Goal: Information Seeking & Learning: Learn about a topic

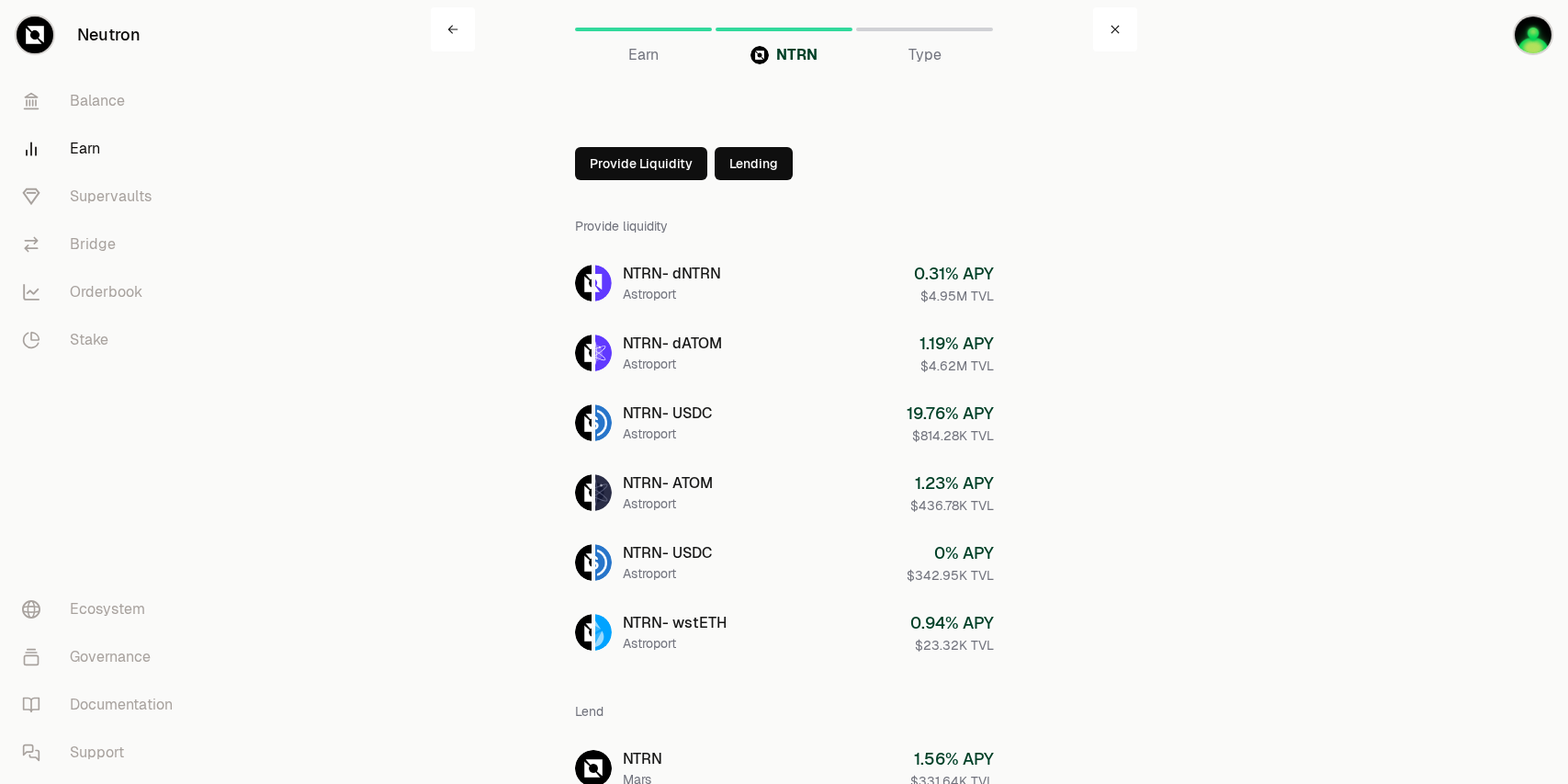
scroll to position [91, 0]
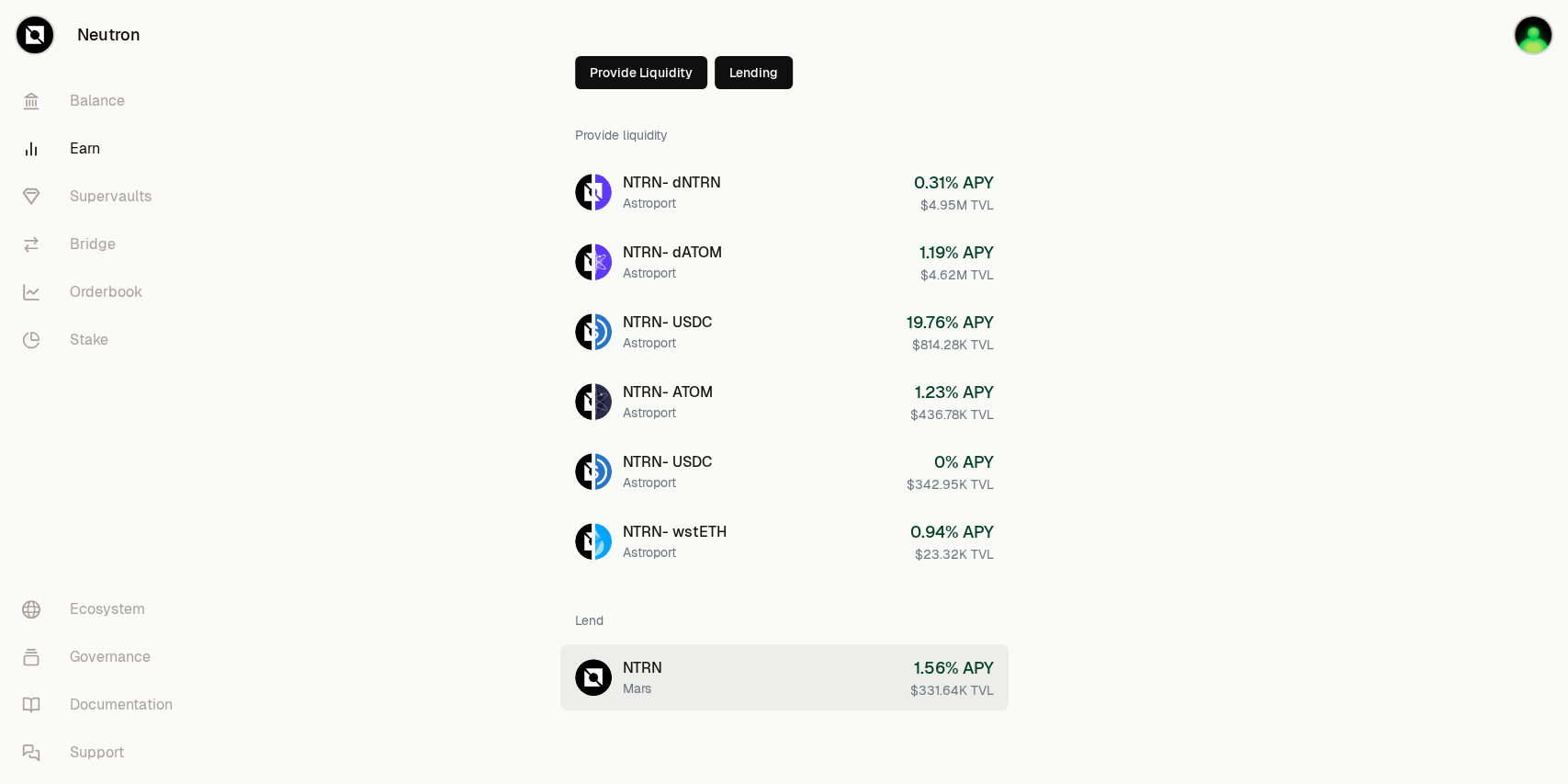
click at [701, 660] on link "NTRN Mars 1.56 % APY $331.64K TVL" at bounding box center [784, 677] width 448 height 66
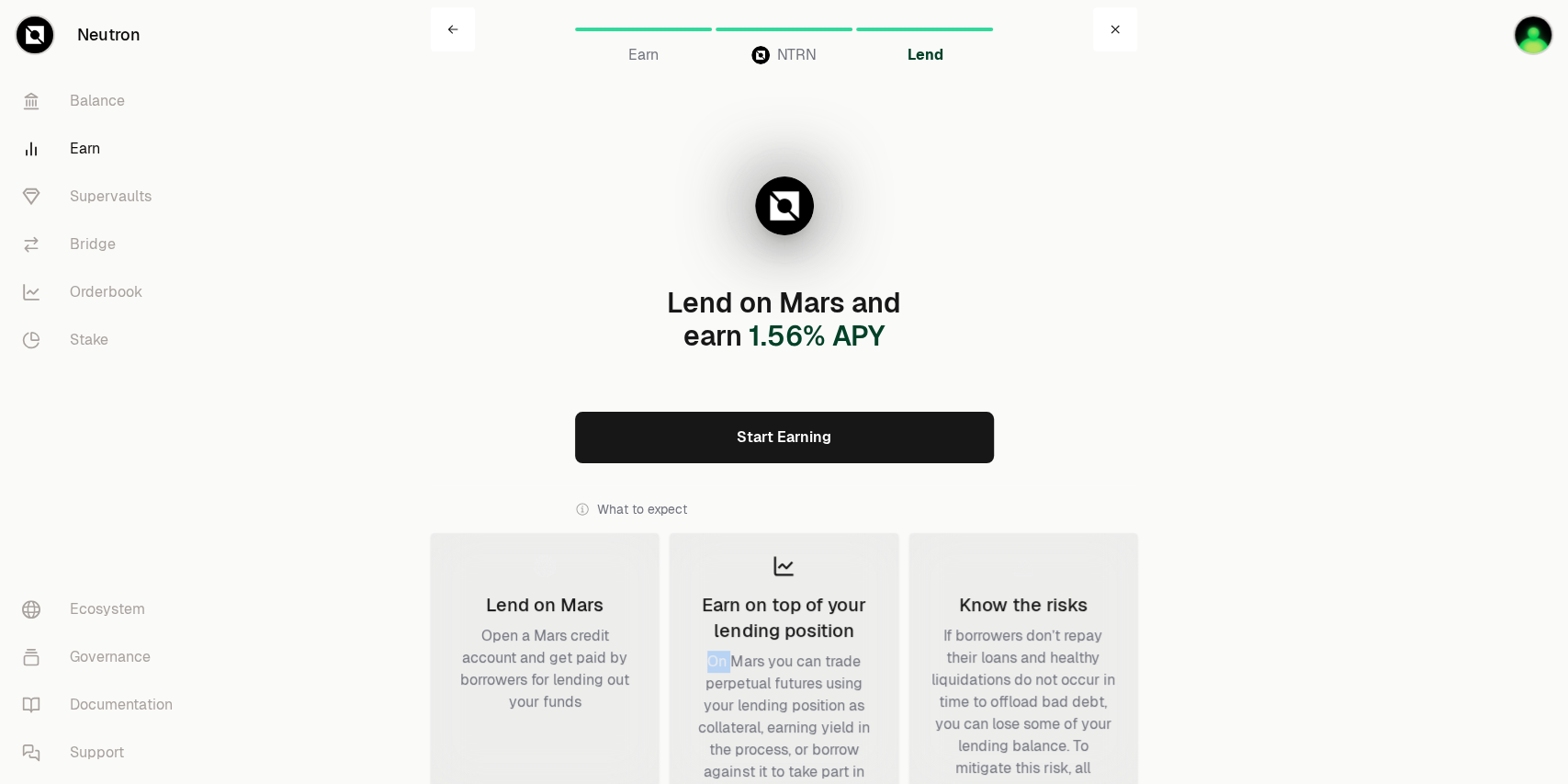
click at [701, 662] on div "On Mars you can trade perpetual futures using your lending position as collater…" at bounding box center [784, 739] width 184 height 177
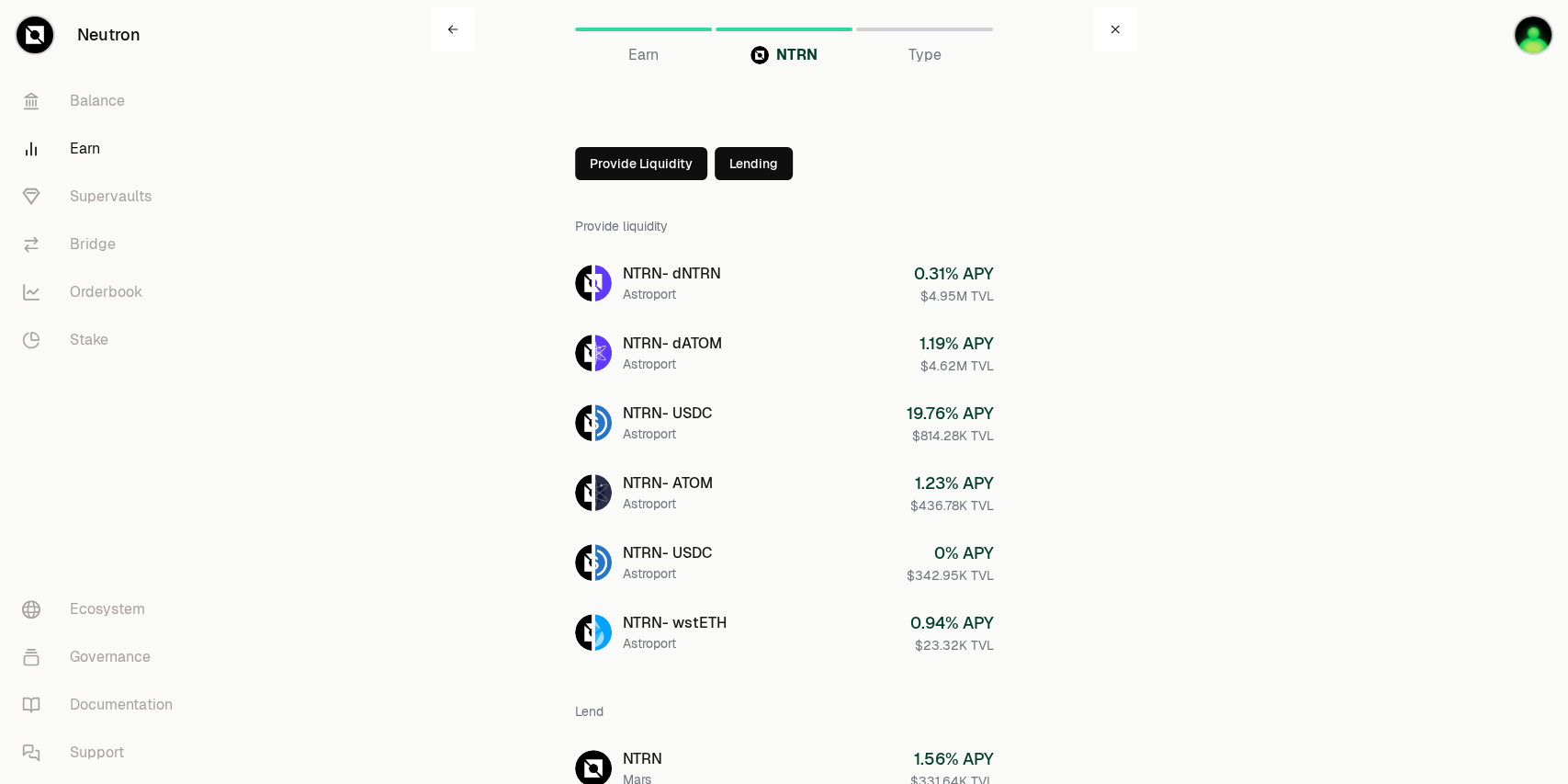
scroll to position [91, 0]
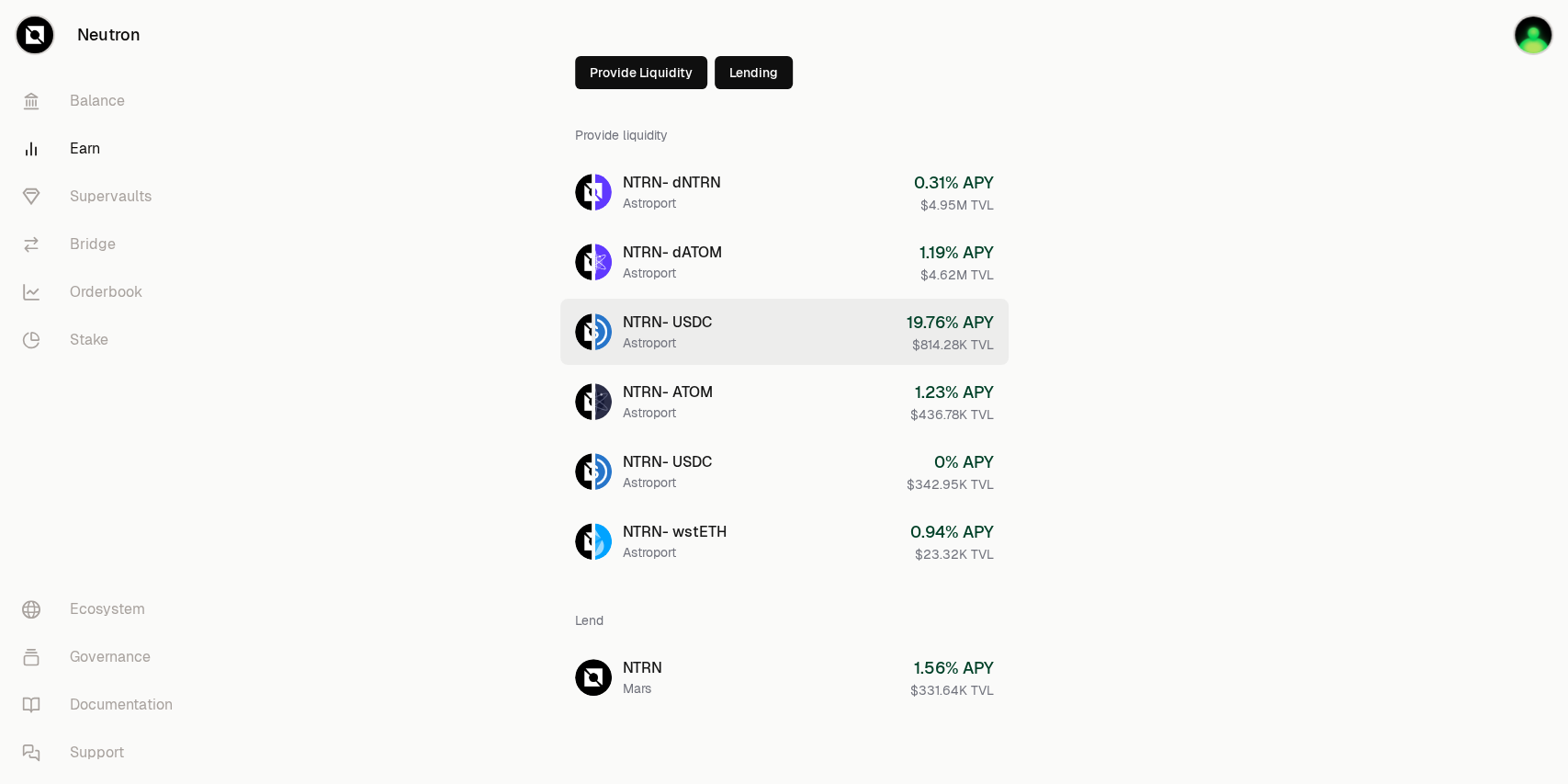
click at [822, 313] on link "NTRN - USDC Astroport 19.76 % APY $814.28K TVL" at bounding box center [784, 331] width 448 height 66
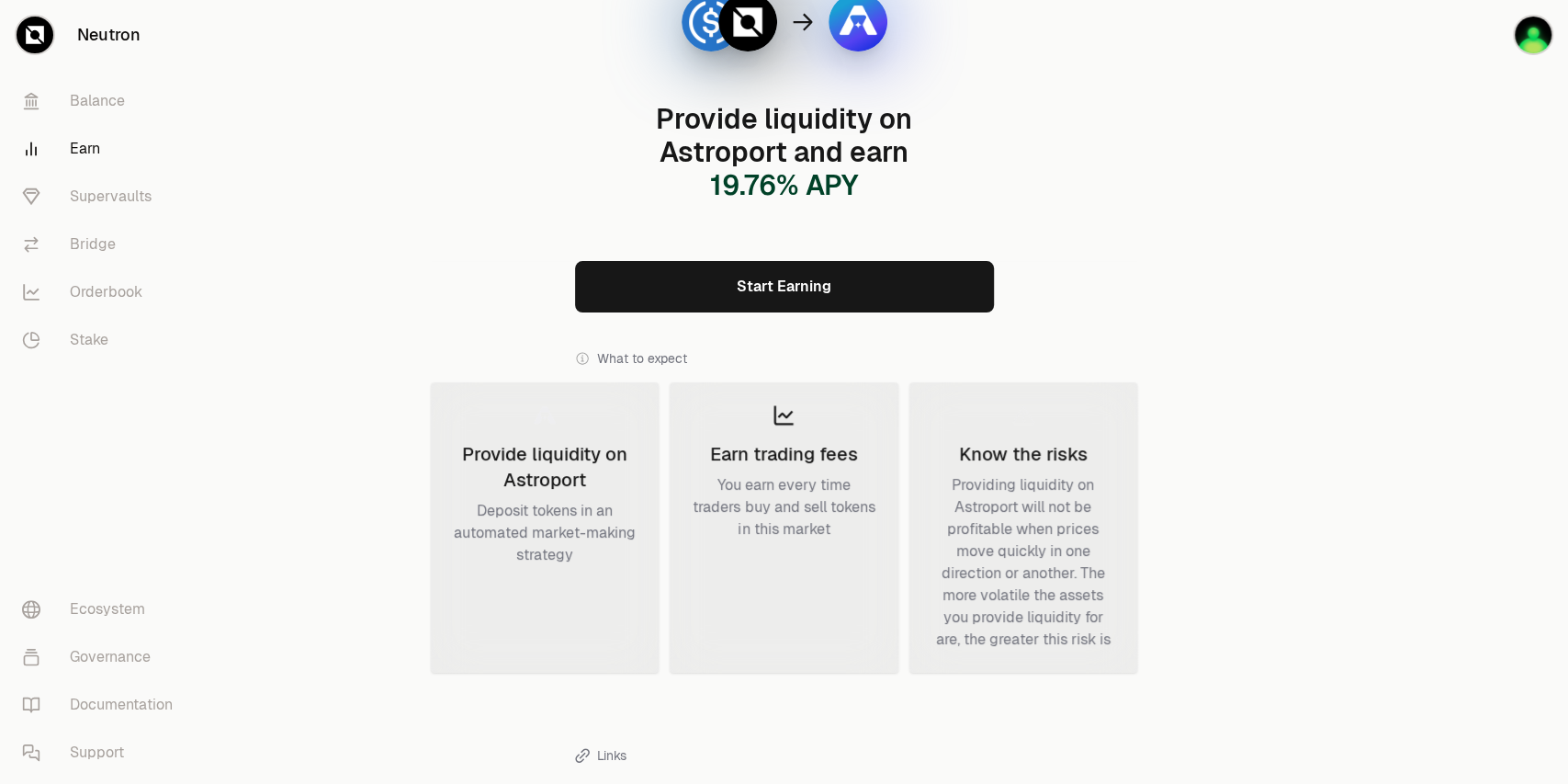
scroll to position [122, 0]
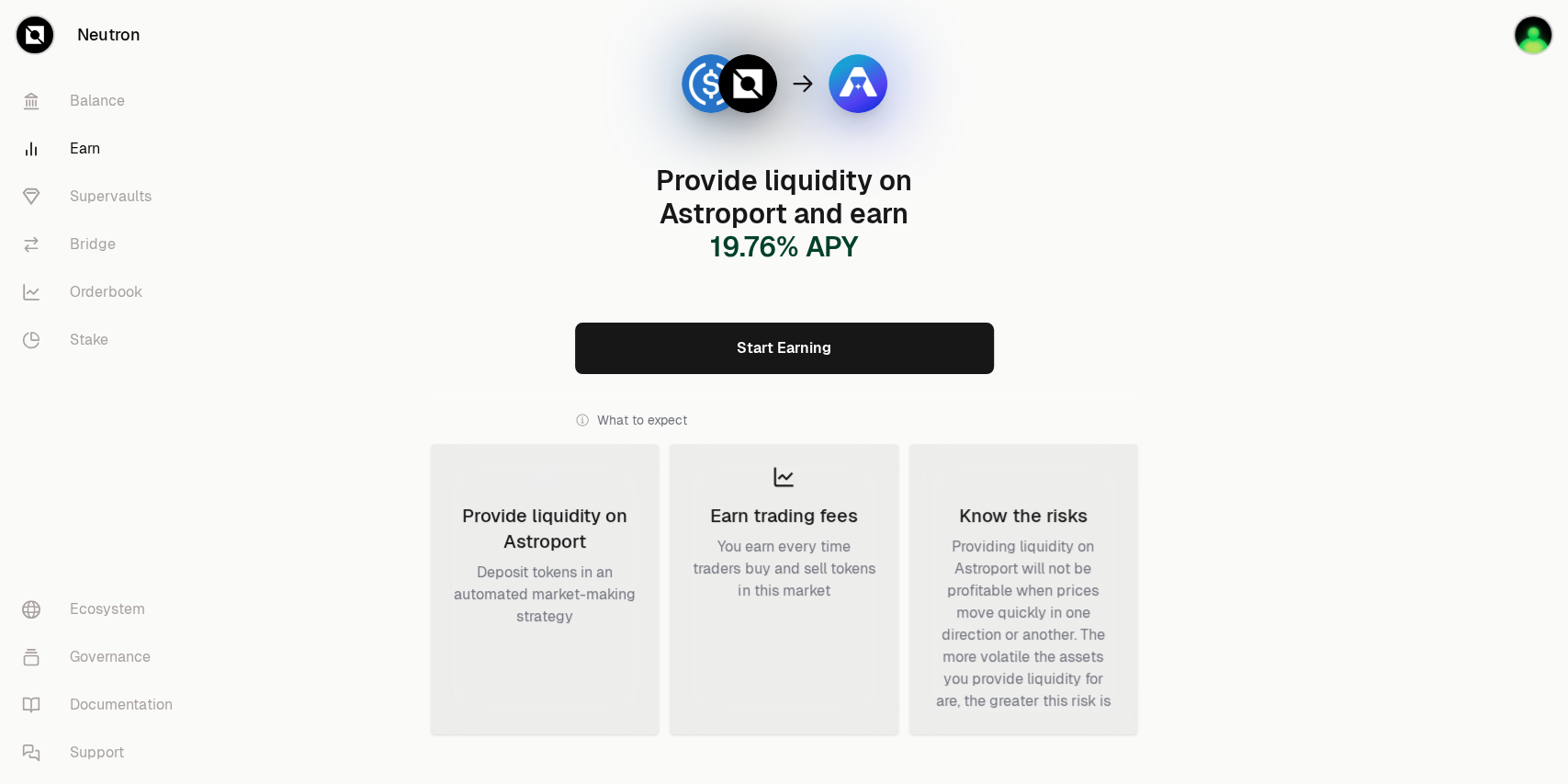
click at [798, 315] on div "Provide liquidity on Astroport and earn 19.76 % APY Start Earning What to expec…" at bounding box center [784, 493] width 707 height 1085
click at [783, 341] on link "Start Earning" at bounding box center [784, 348] width 419 height 52
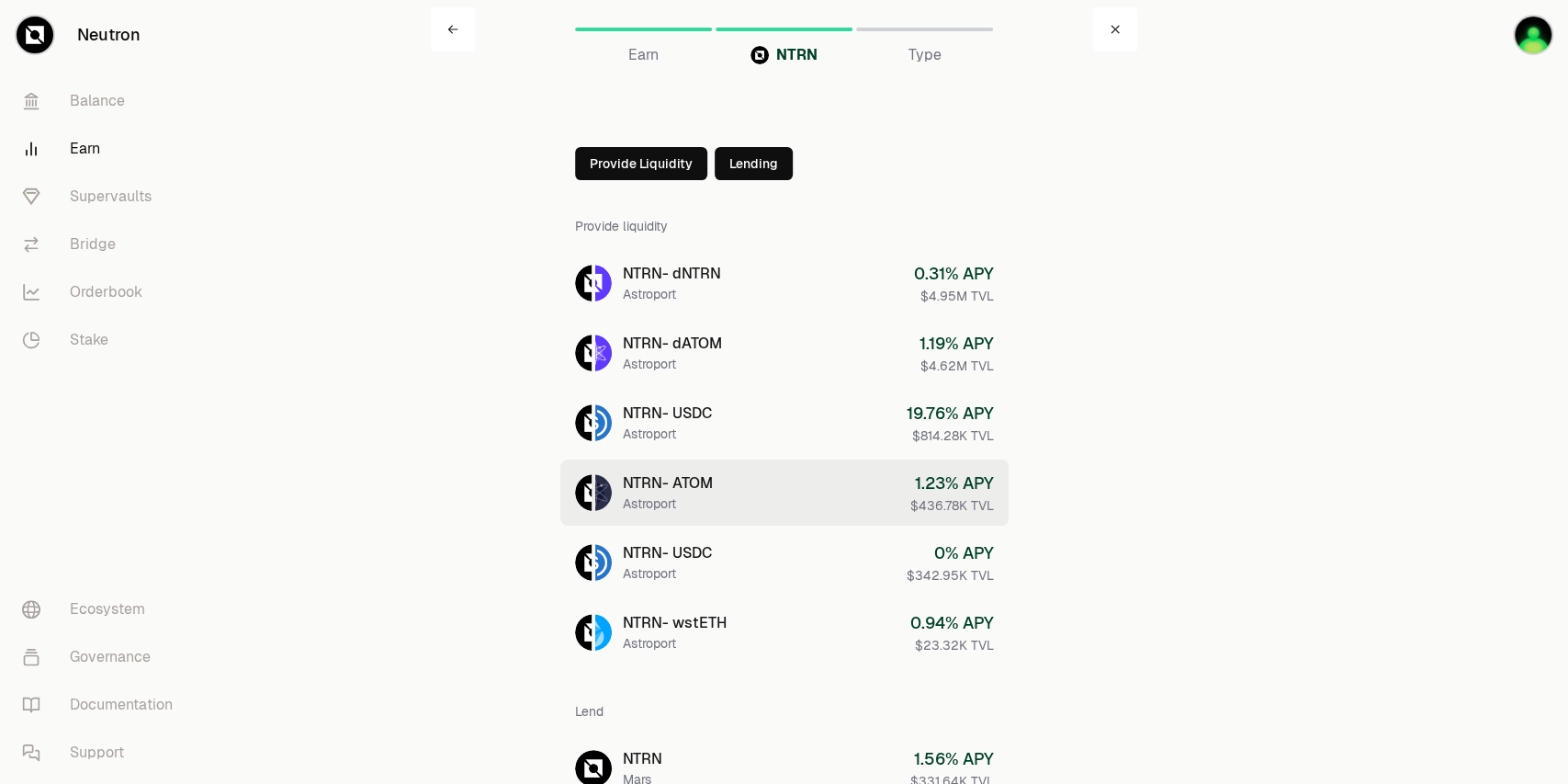
scroll to position [91, 0]
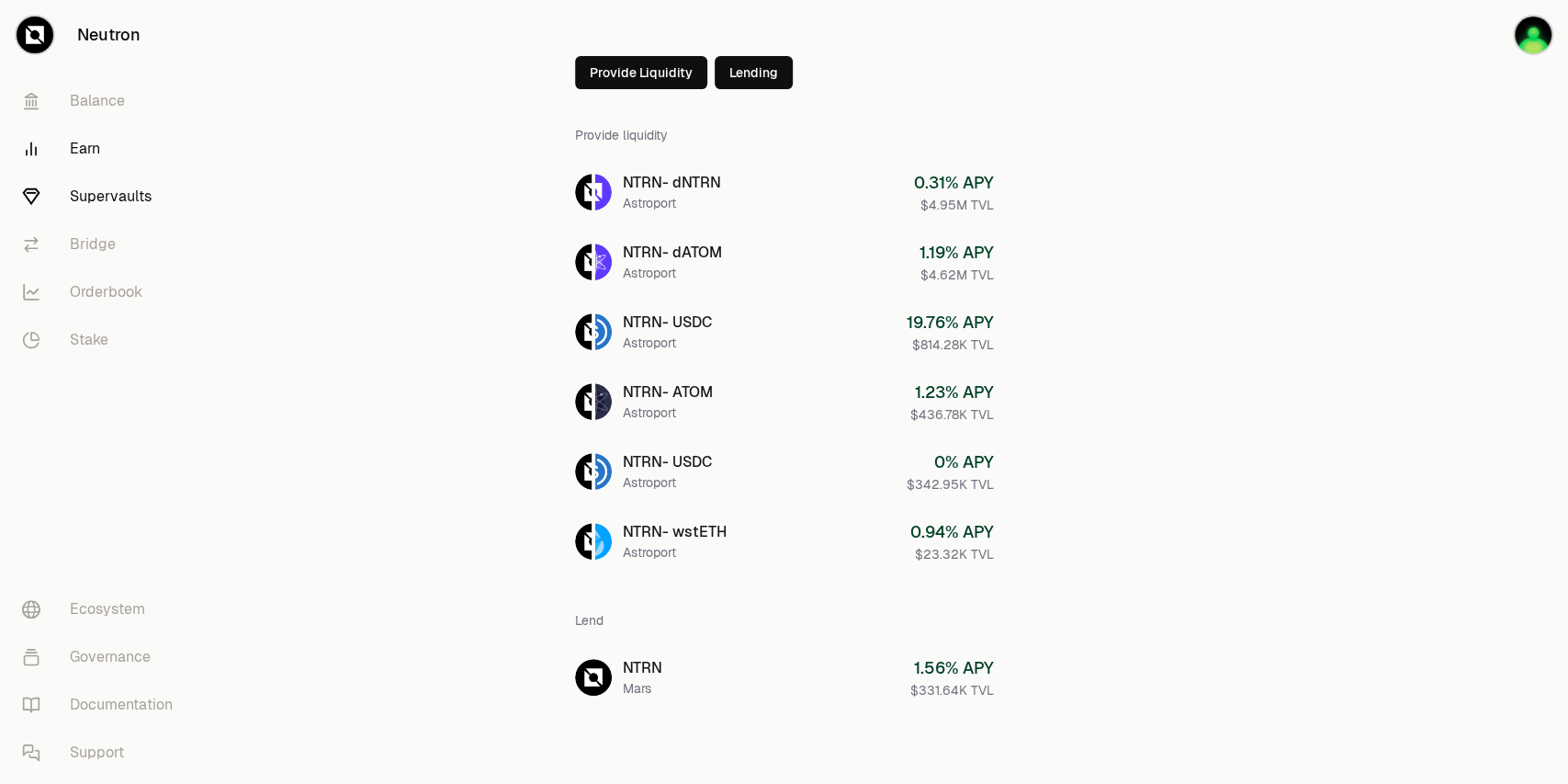
click at [125, 180] on link "Supervaults" at bounding box center [103, 197] width 191 height 48
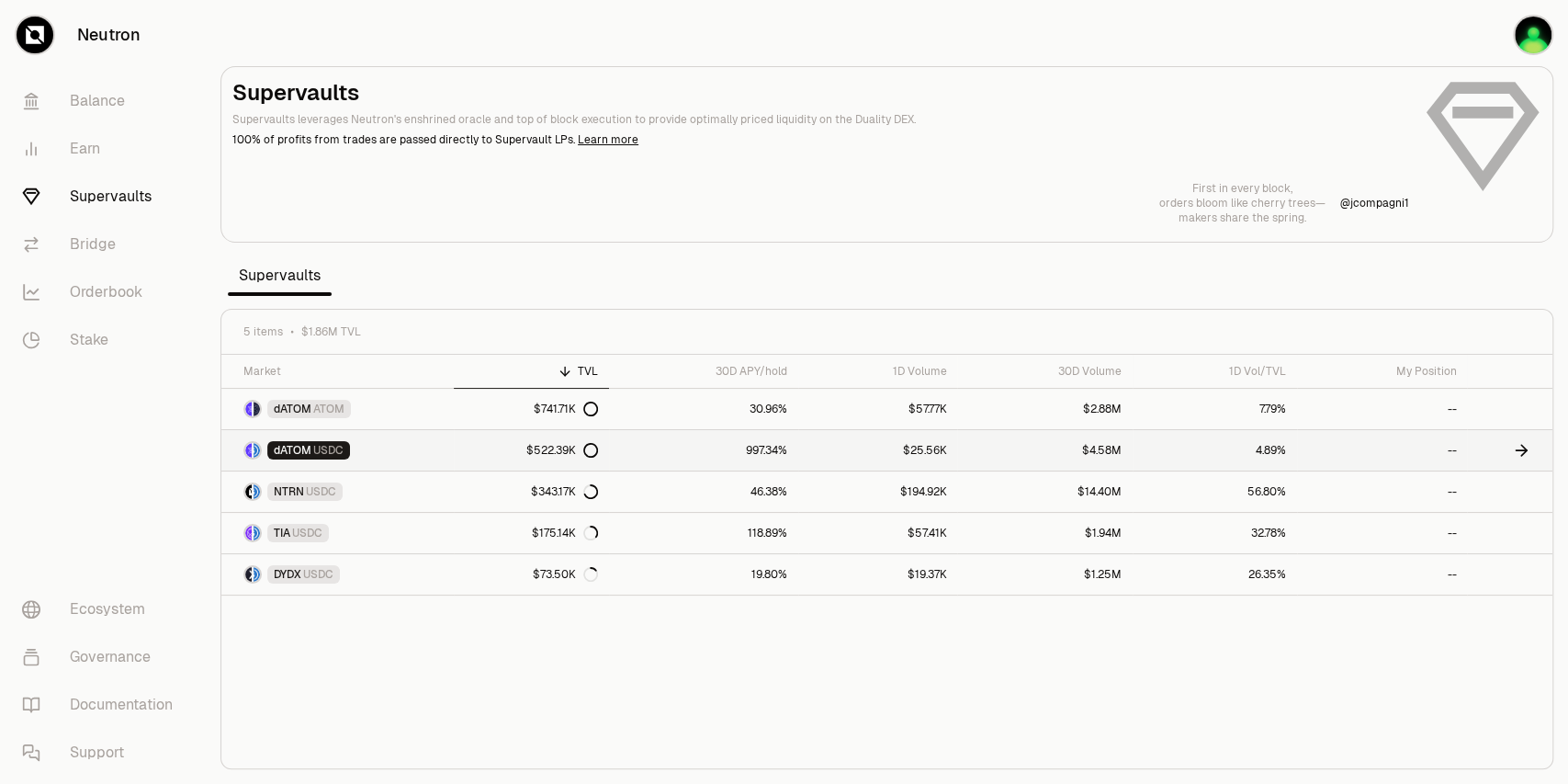
click at [787, 448] on link "997.34%" at bounding box center [703, 450] width 189 height 40
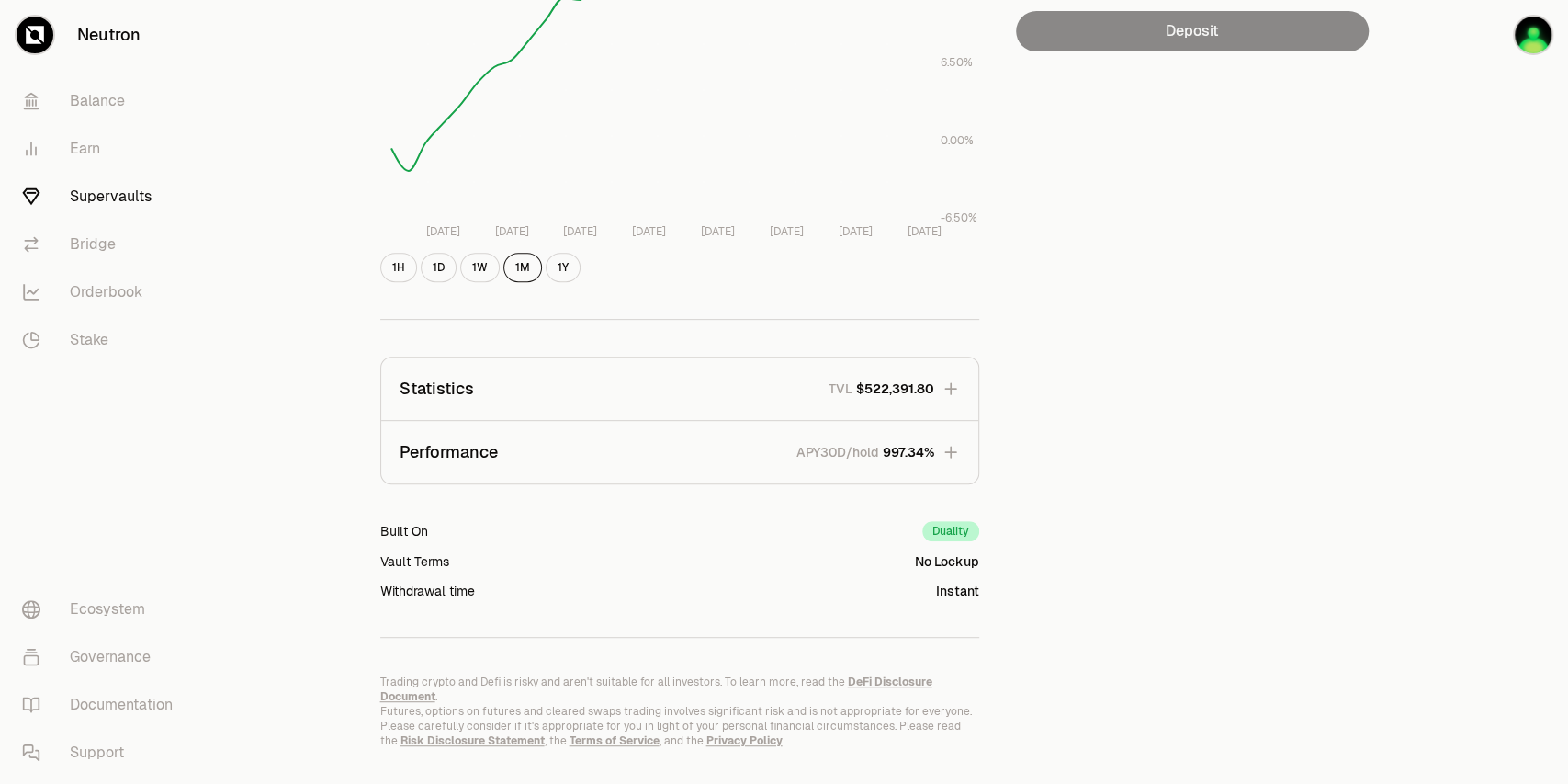
scroll to position [404, 0]
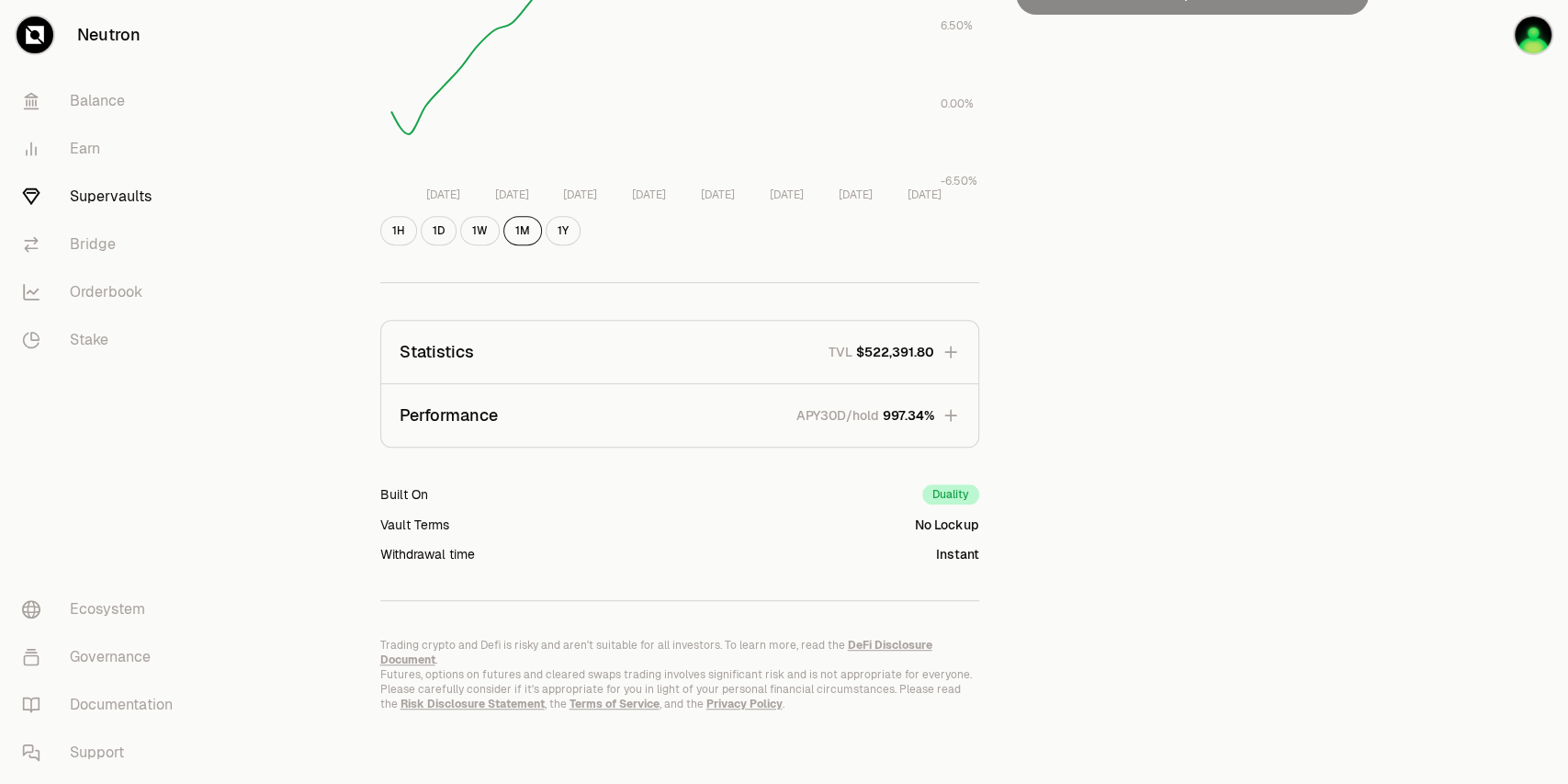
drag, startPoint x: 939, startPoint y: 421, endPoint x: 468, endPoint y: 352, distance: 476.0
click at [468, 352] on div "Statistics TVL $522,391.80 Performance APY30D/hold 997.34%" at bounding box center [679, 383] width 599 height 128
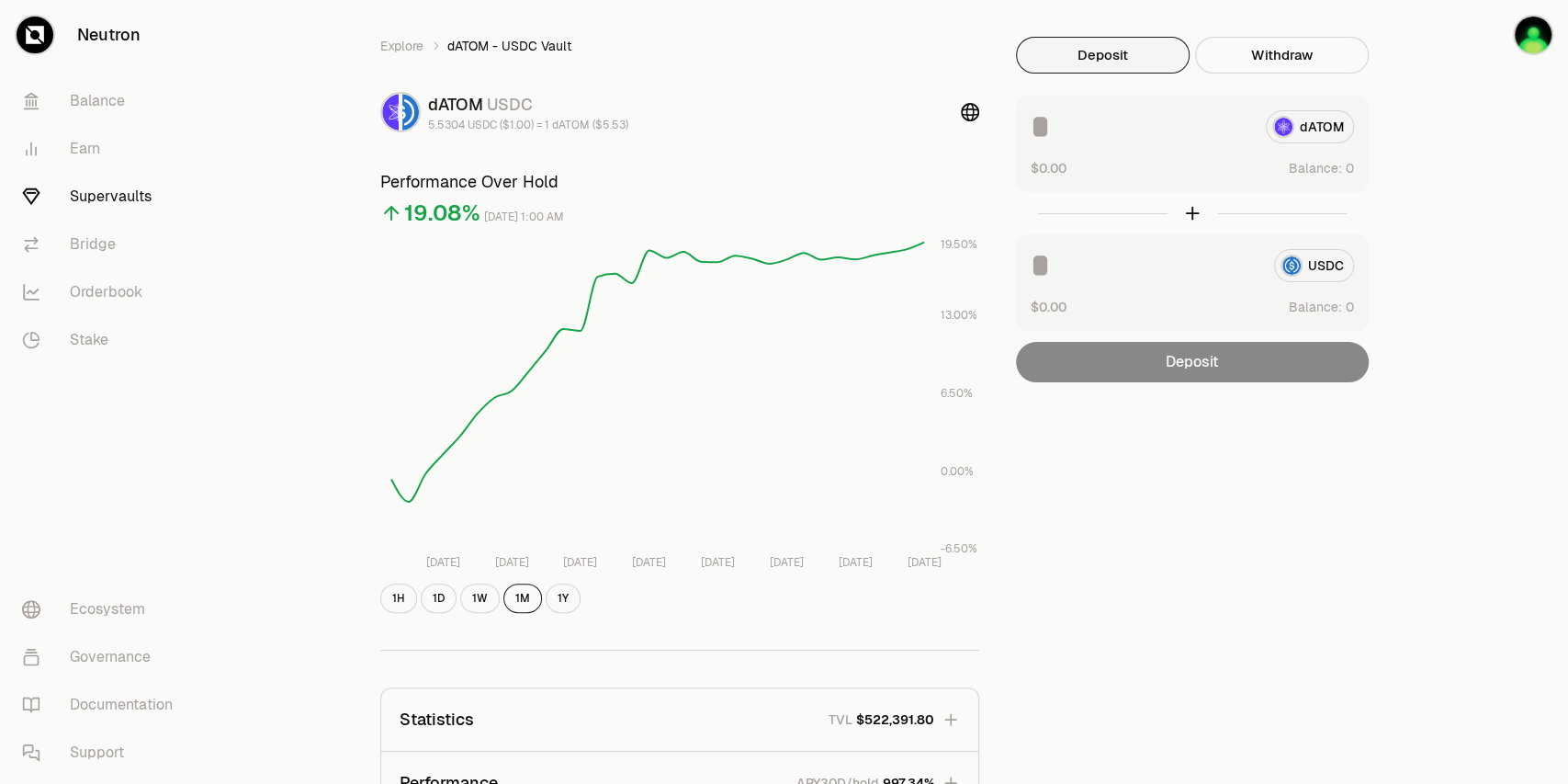
scroll to position [0, 0]
